Goal: Find specific page/section: Find specific page/section

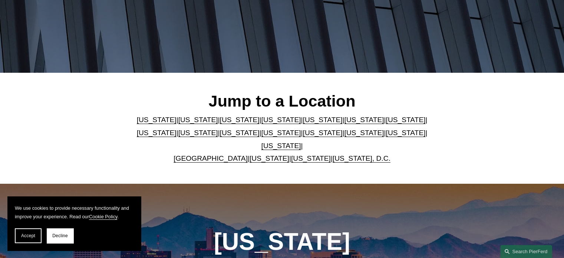
scroll to position [185, 0]
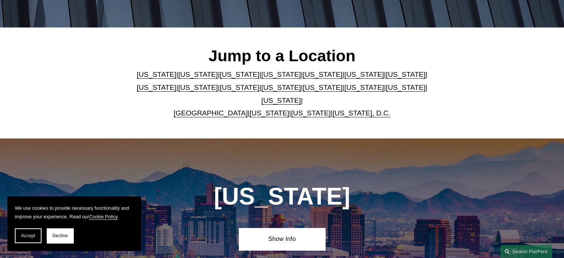
click at [344, 77] on link "[US_STATE]" at bounding box center [364, 74] width 40 height 8
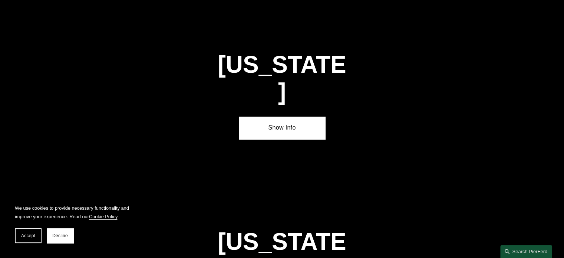
scroll to position [1099, 0]
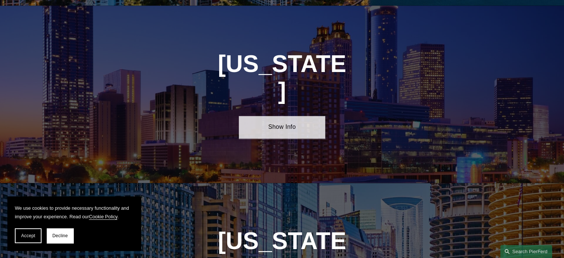
click at [288, 116] on link "Show Info" at bounding box center [282, 127] width 86 height 22
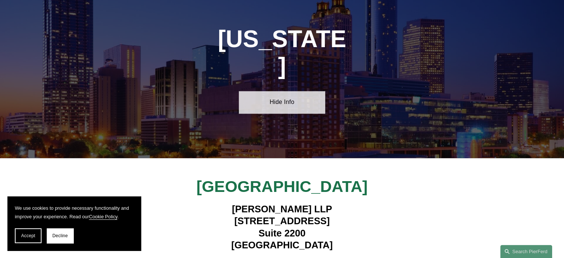
scroll to position [1173, 0]
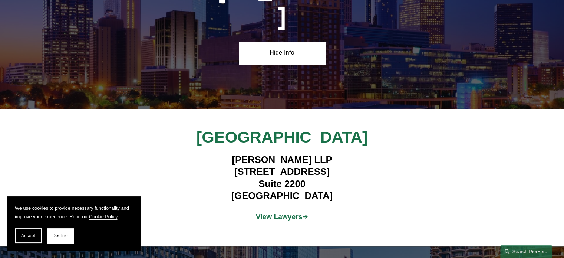
click at [274, 212] on strong "View Lawyers" at bounding box center [279, 216] width 47 height 8
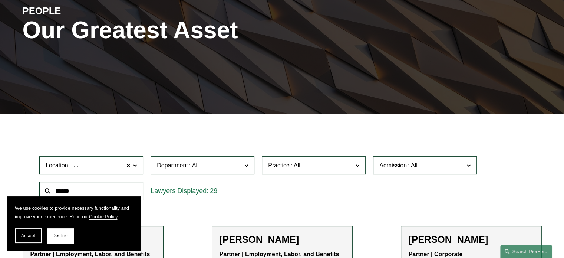
scroll to position [111, 0]
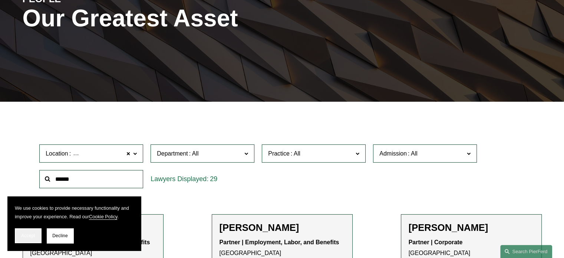
click at [27, 231] on button "Accept" at bounding box center [28, 235] width 27 height 15
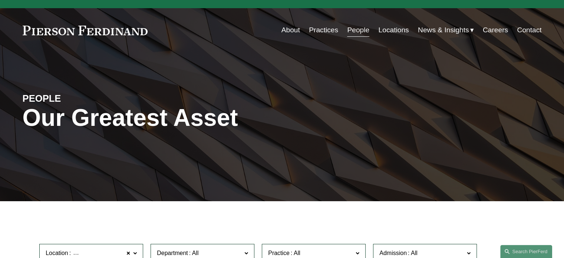
scroll to position [0, 0]
